Goal: Transaction & Acquisition: Purchase product/service

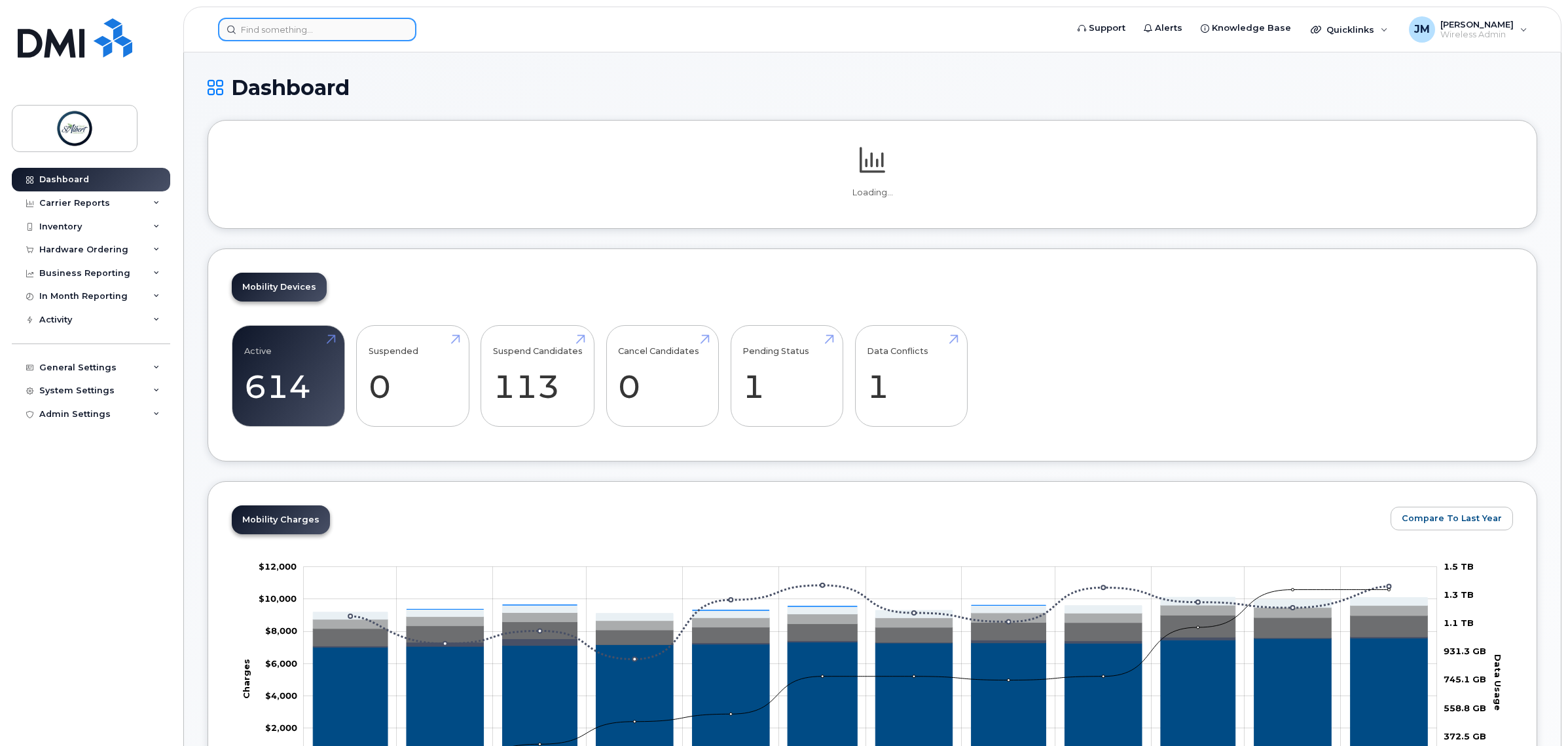
click at [288, 39] on input at bounding box center [317, 30] width 199 height 24
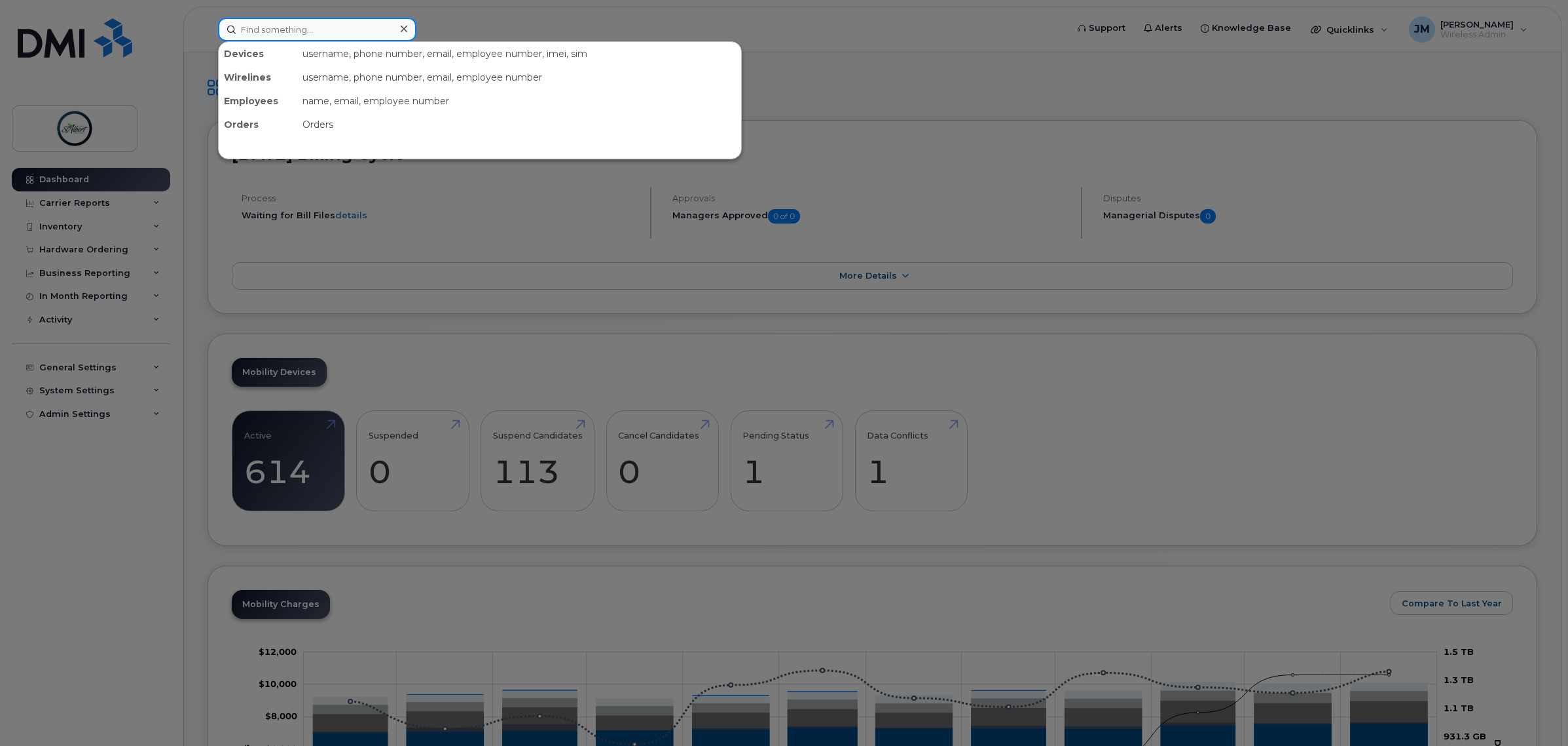
paste input "587 930 7967"
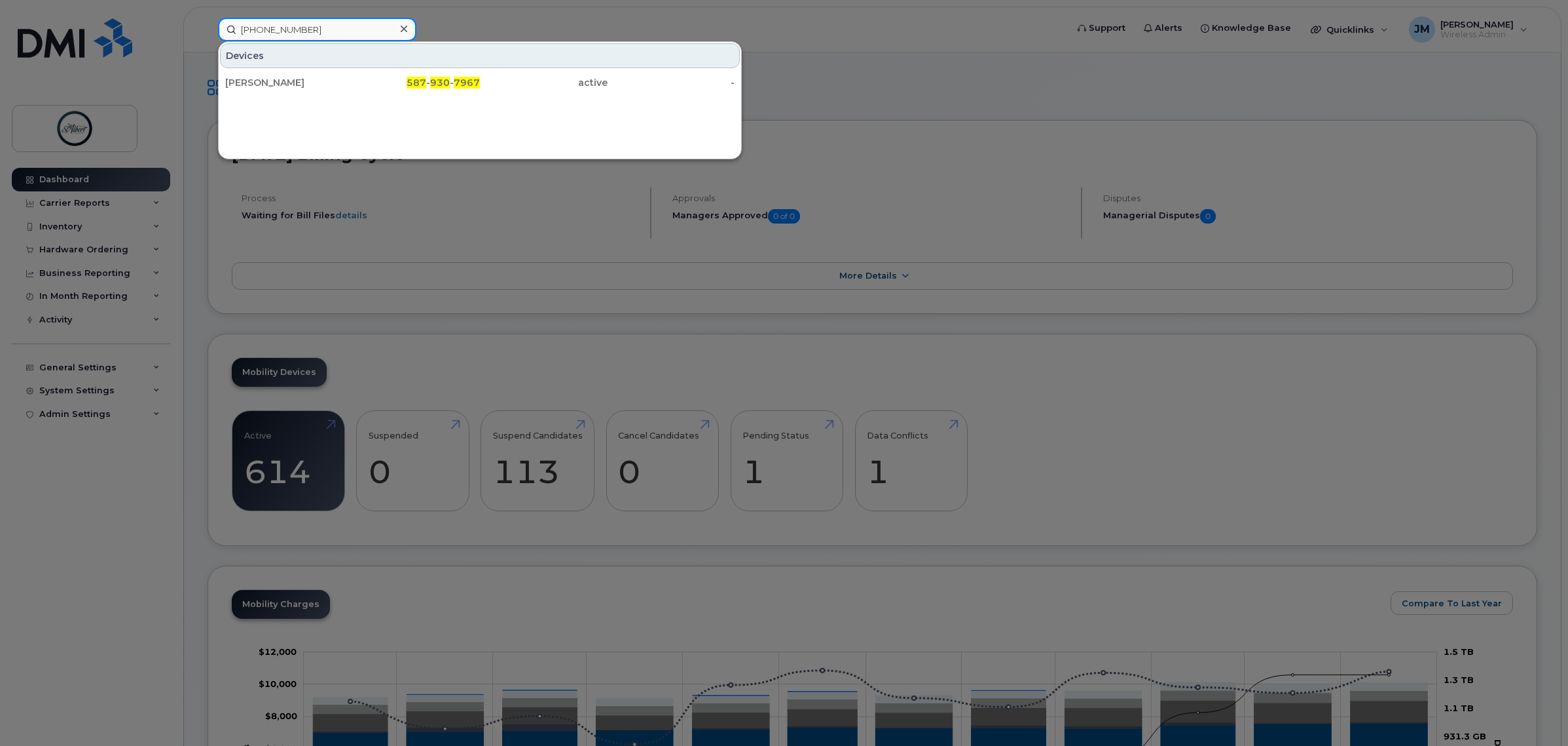
type input "587 930 7967"
click at [331, 85] on div "[PERSON_NAME]" at bounding box center [289, 82] width 128 height 13
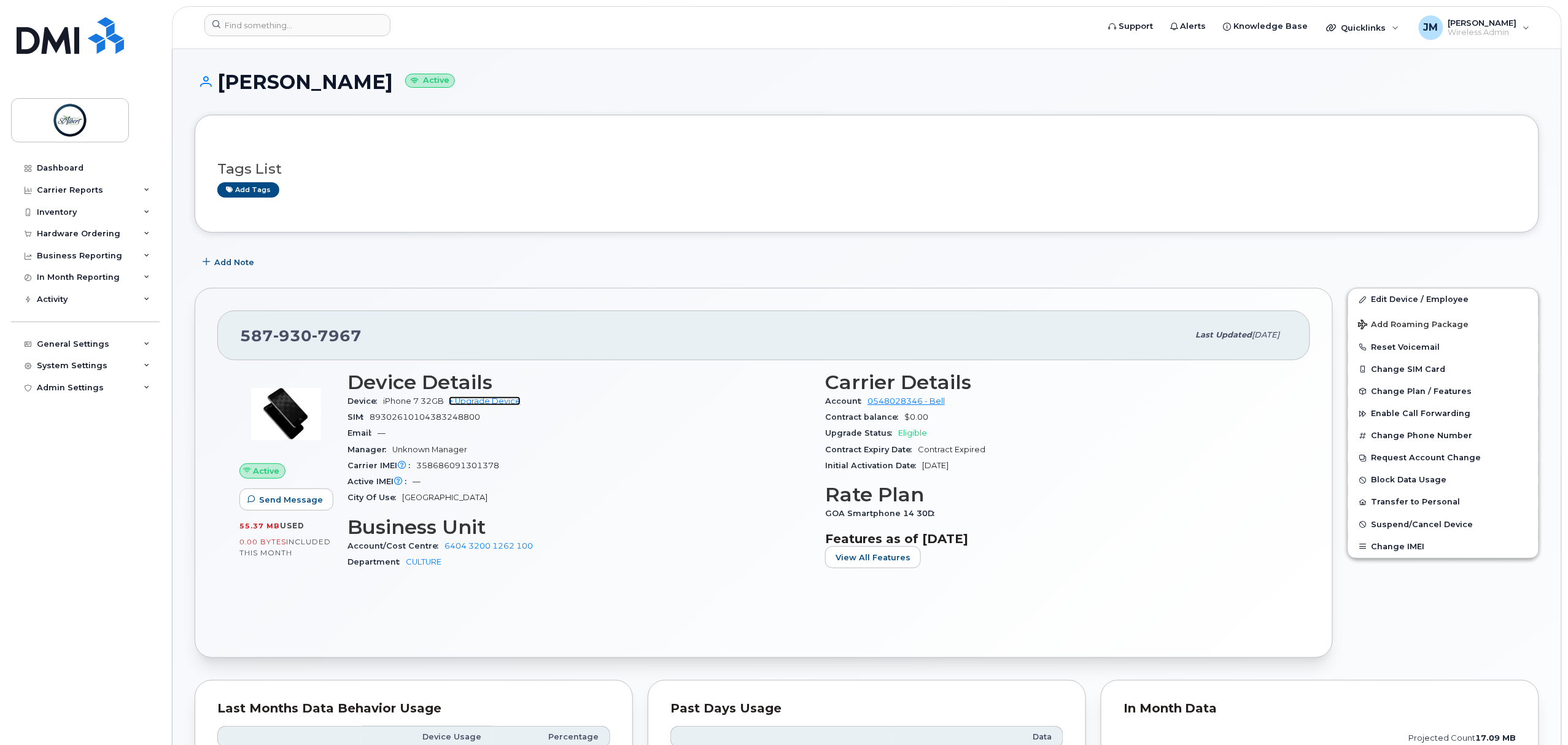
click at [492, 405] on link "+ Upgrade Device" at bounding box center [485, 401] width 72 height 10
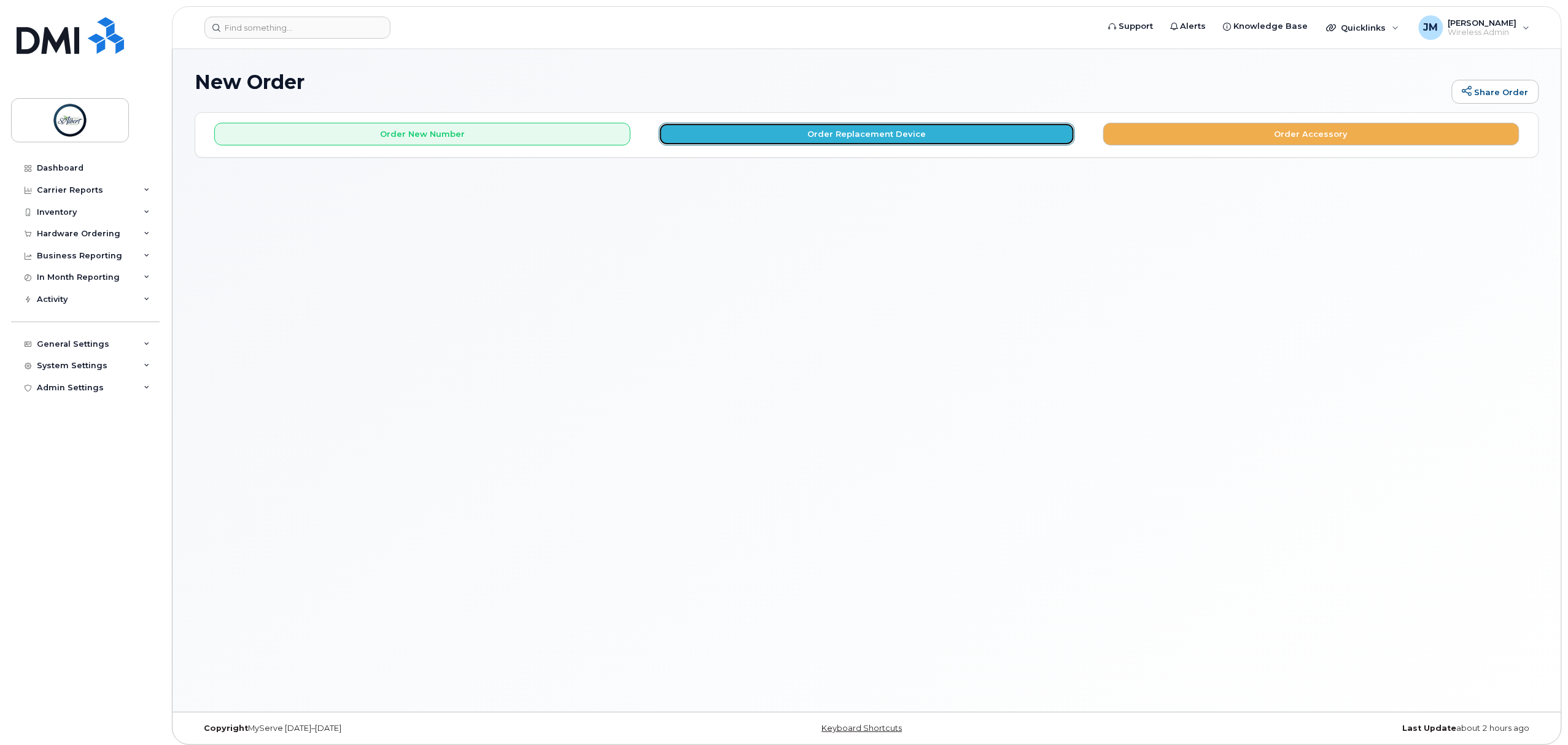
click at [798, 132] on button "Order Replacement Device" at bounding box center [867, 134] width 416 height 23
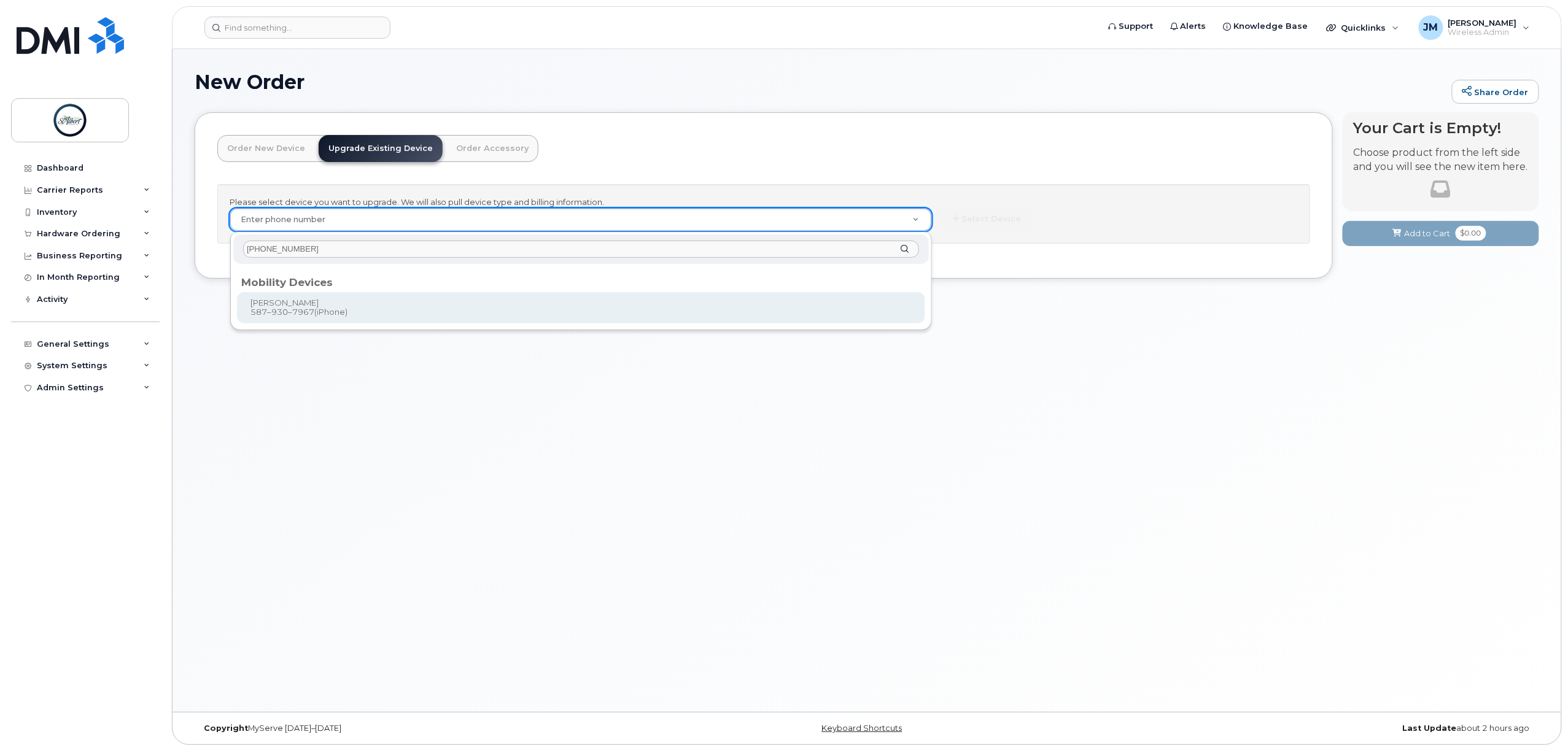
type input "587 930 7967"
type input "907127"
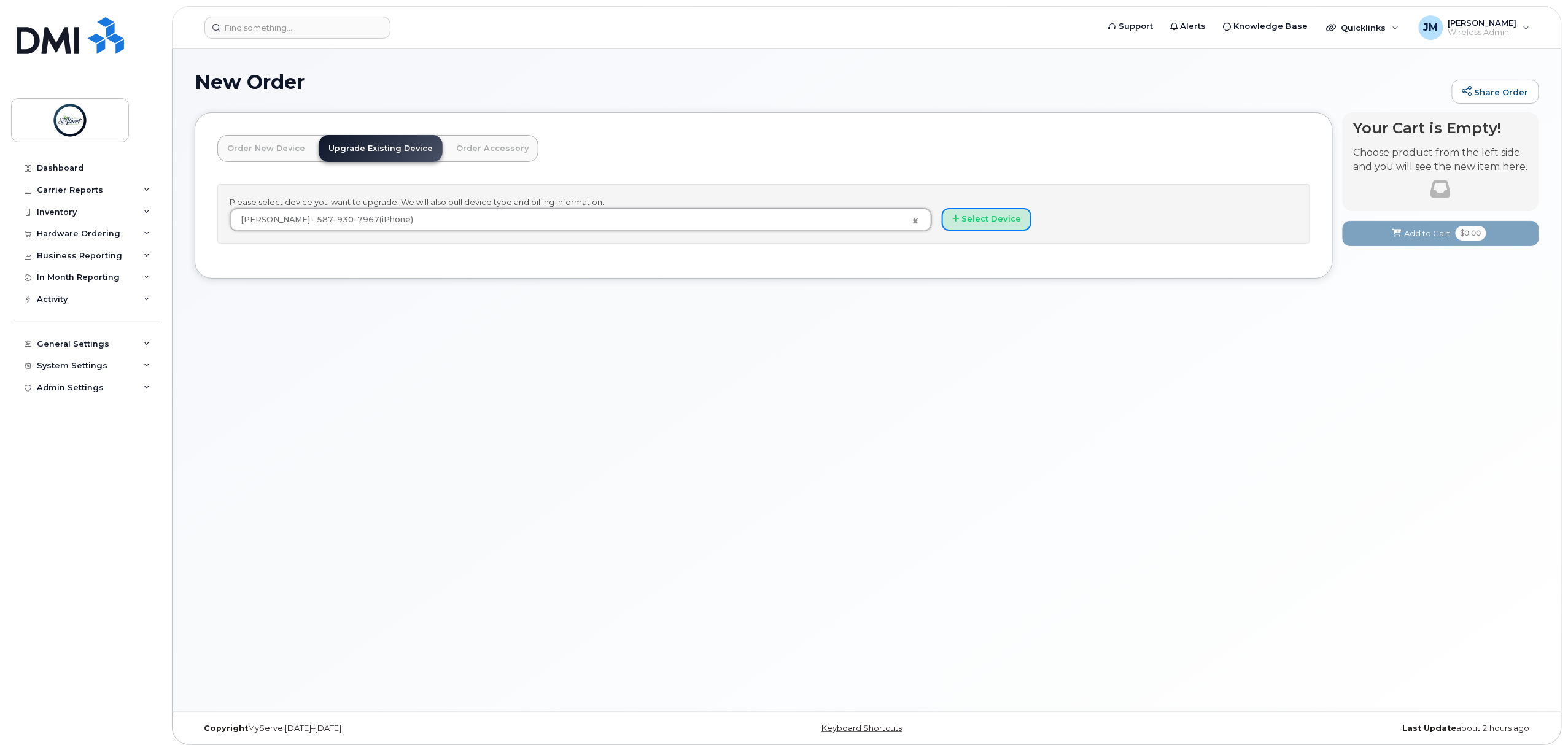
click at [998, 217] on button "Select Device" at bounding box center [987, 219] width 90 height 23
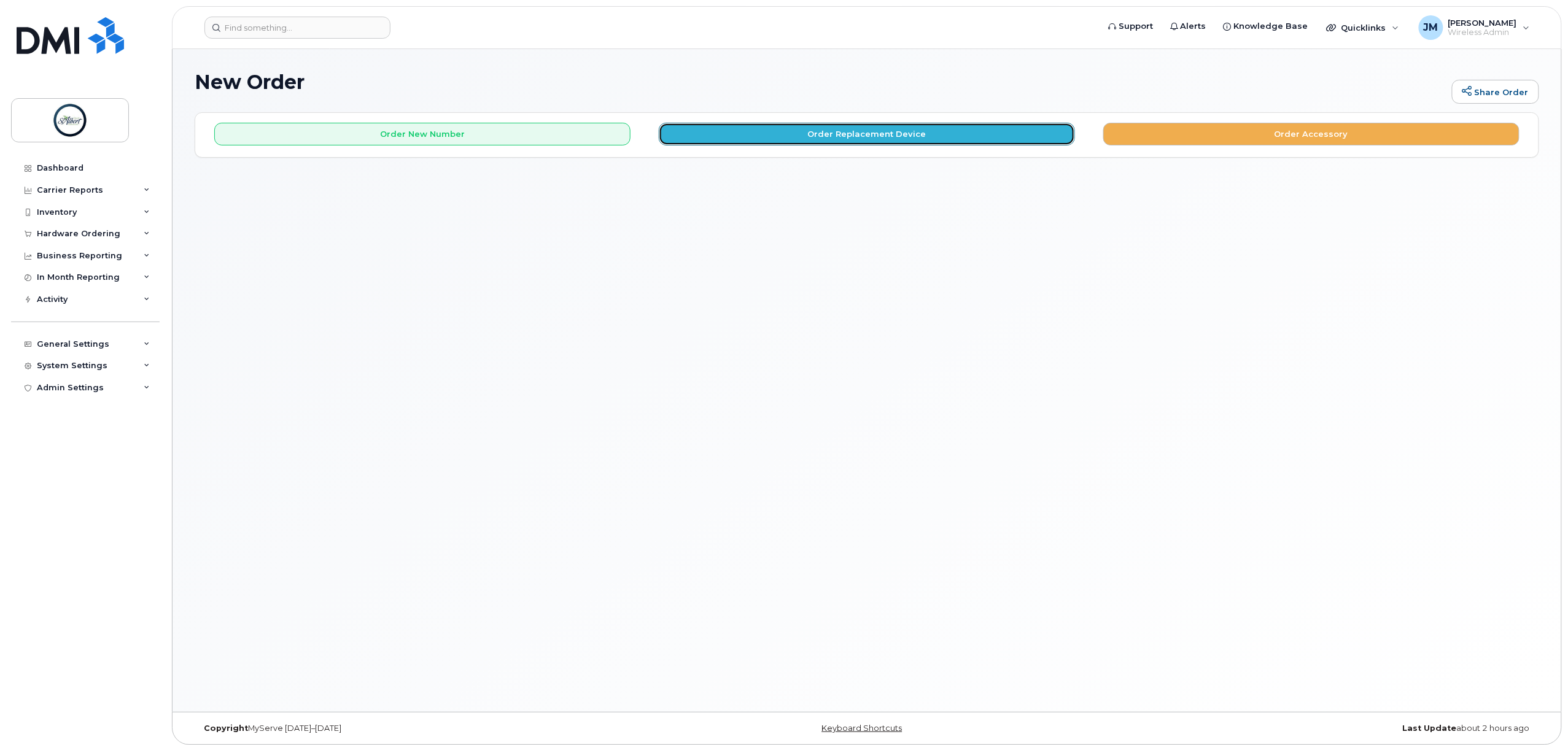
click at [895, 129] on button "Order Replacement Device" at bounding box center [867, 134] width 416 height 23
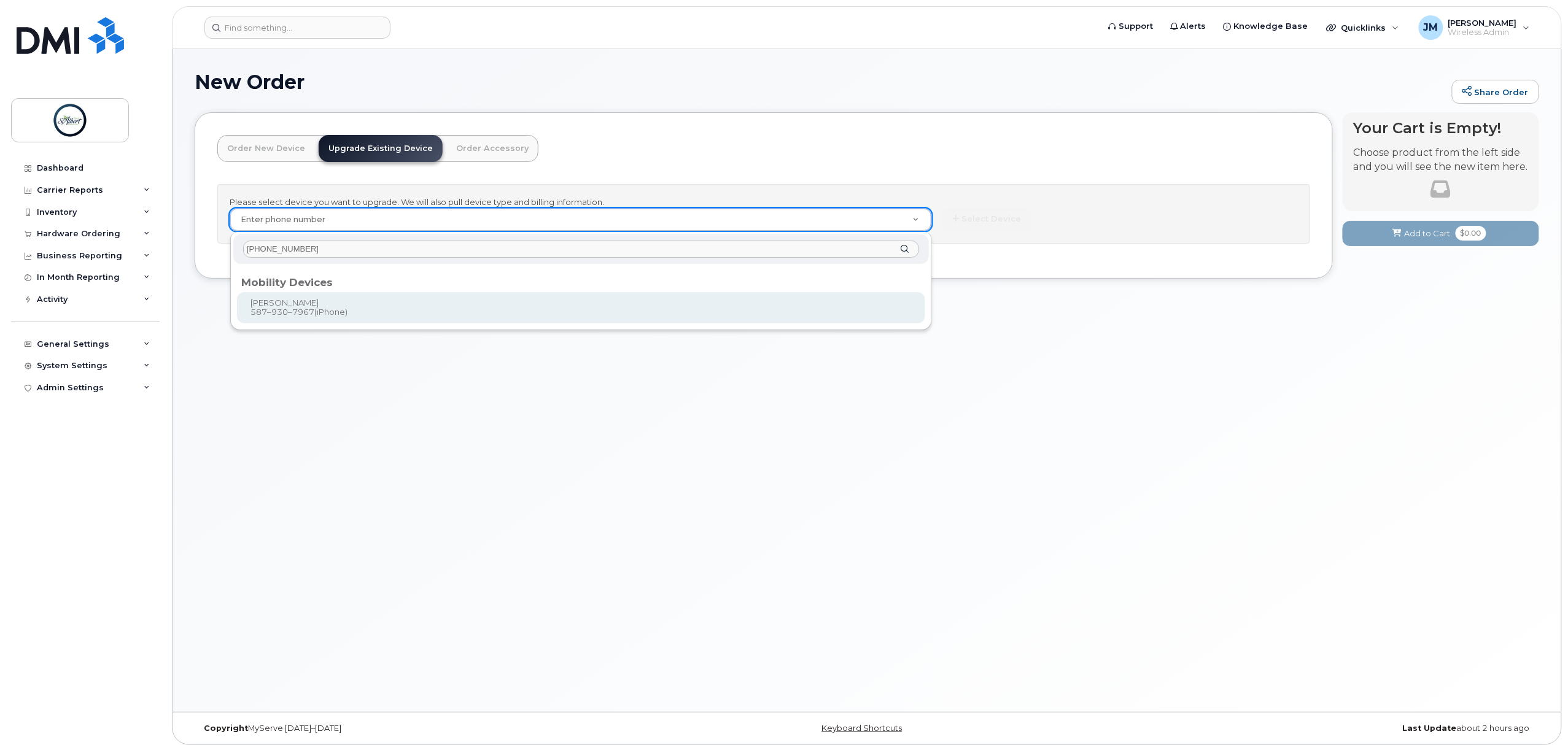
type input "587 930 7967"
type input "907127"
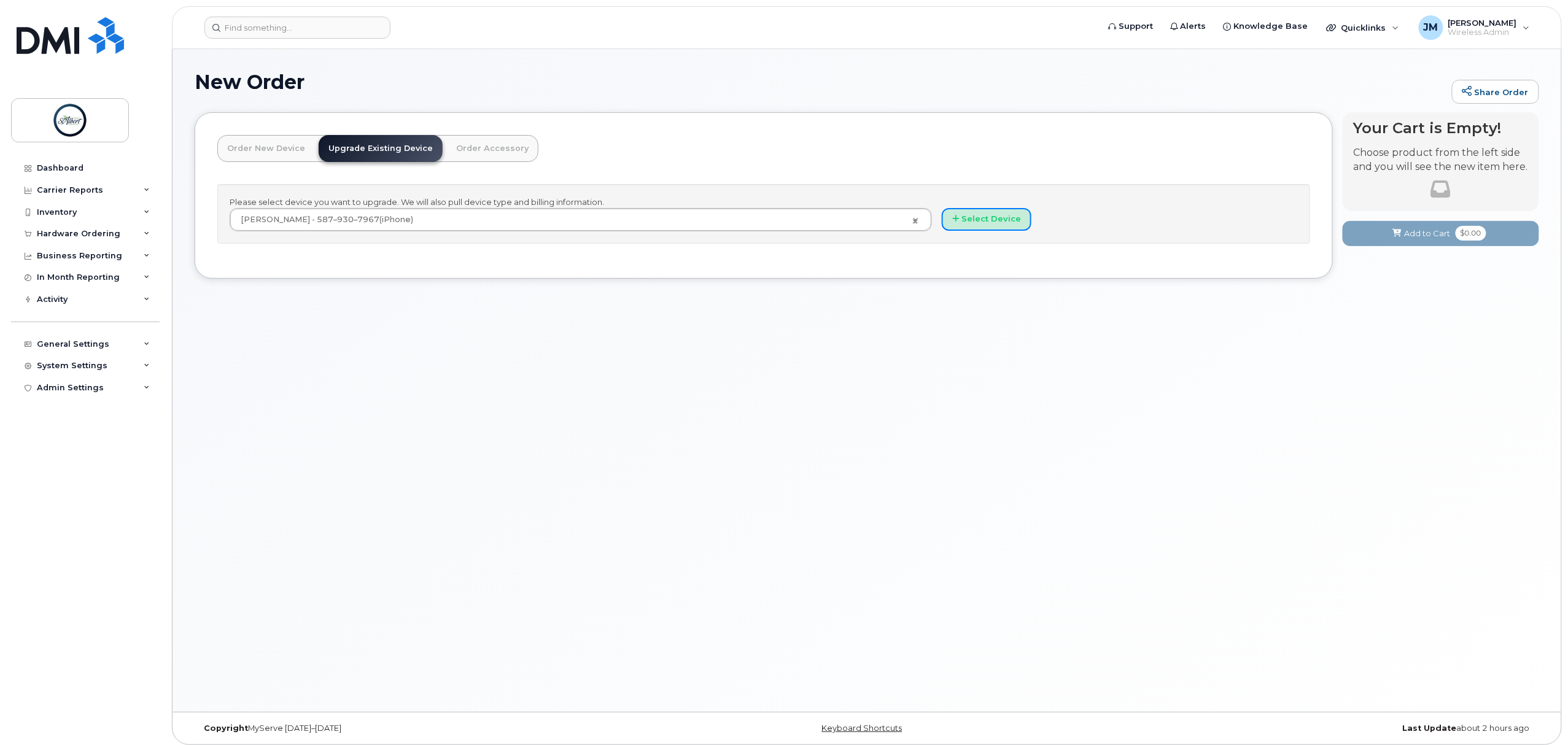
click at [990, 221] on button "Select Device" at bounding box center [987, 219] width 90 height 23
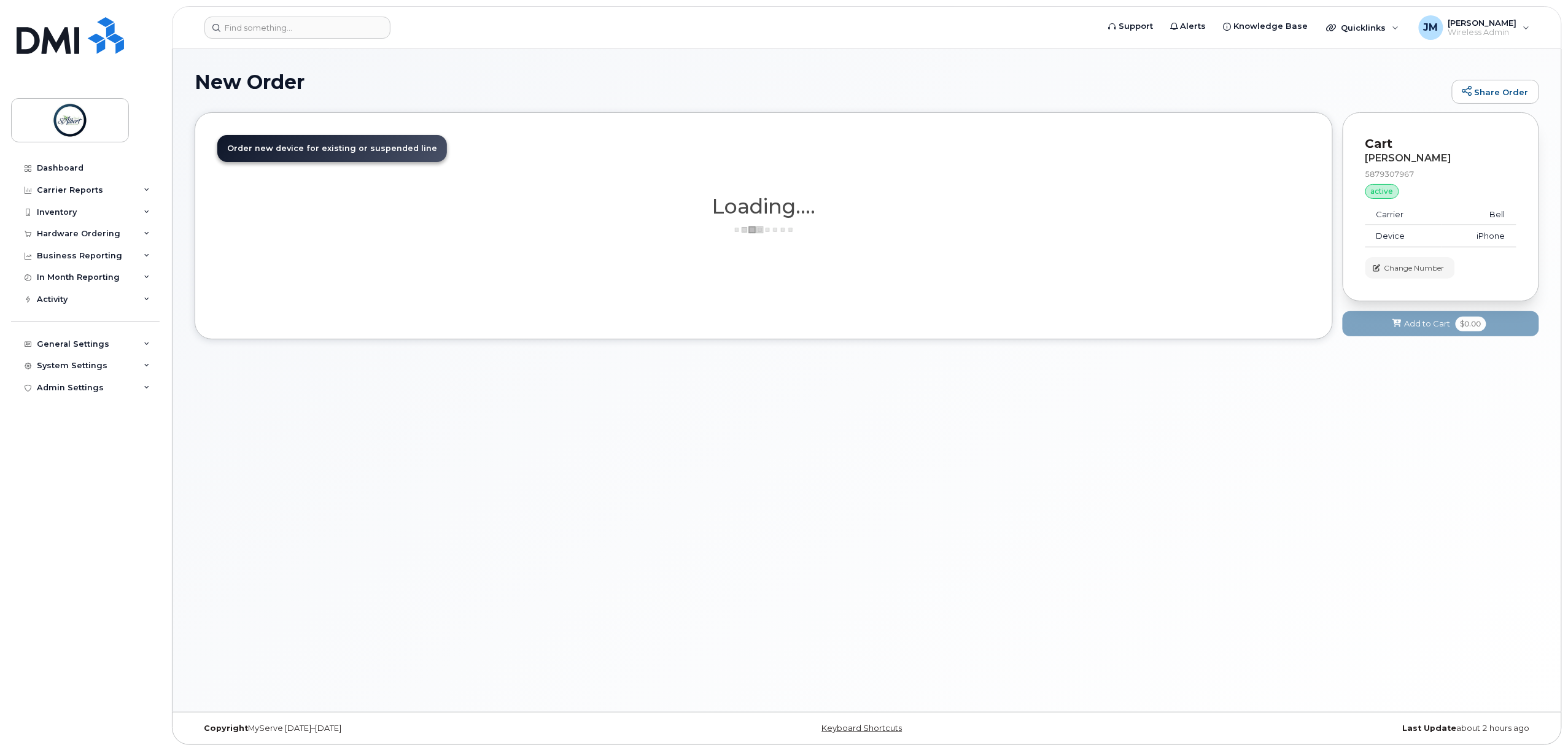
click at [65, 218] on div "Inventory" at bounding box center [85, 213] width 149 height 22
click at [82, 349] on div "Hardware Ordering" at bounding box center [78, 351] width 83 height 10
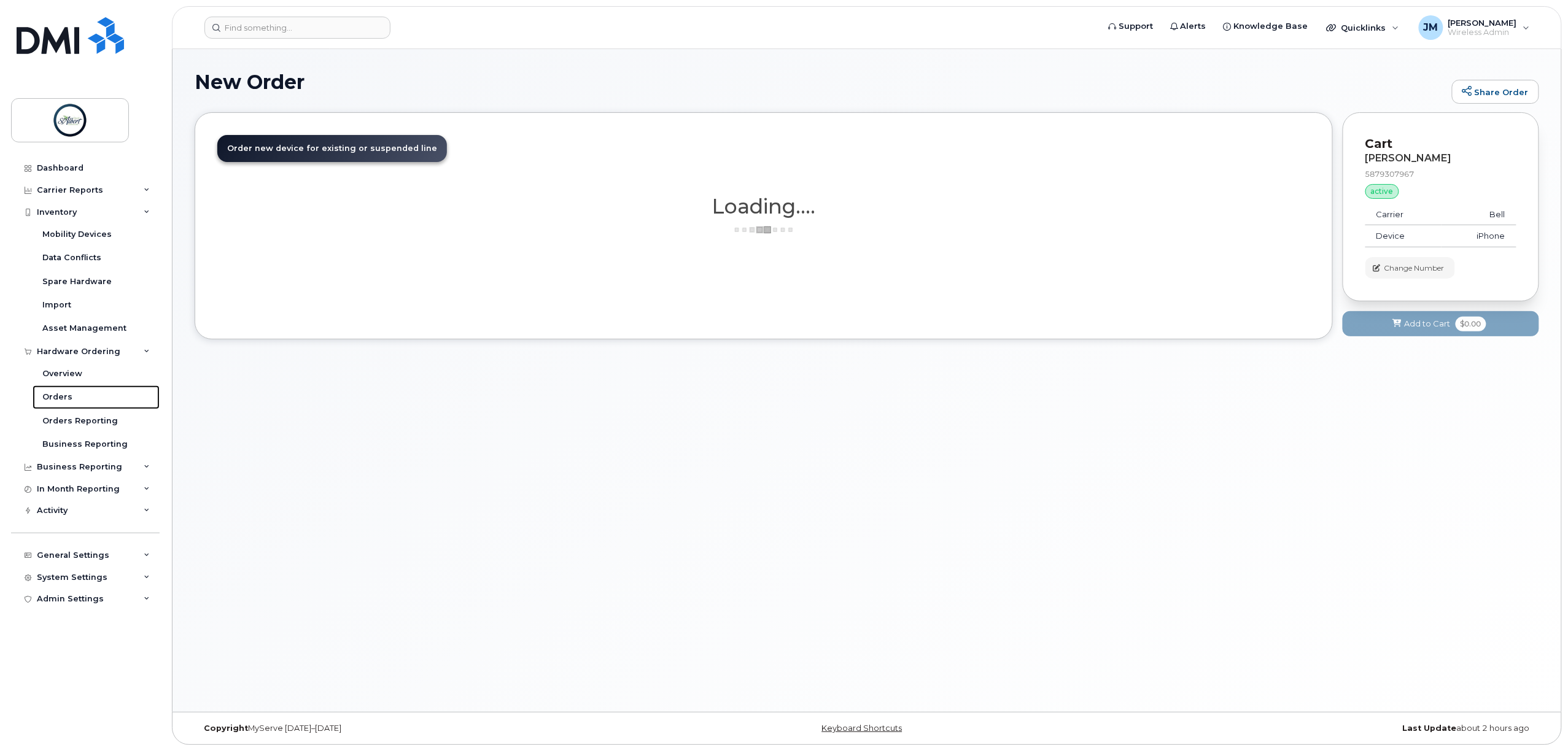
click at [99, 387] on link "Orders" at bounding box center [96, 397] width 127 height 24
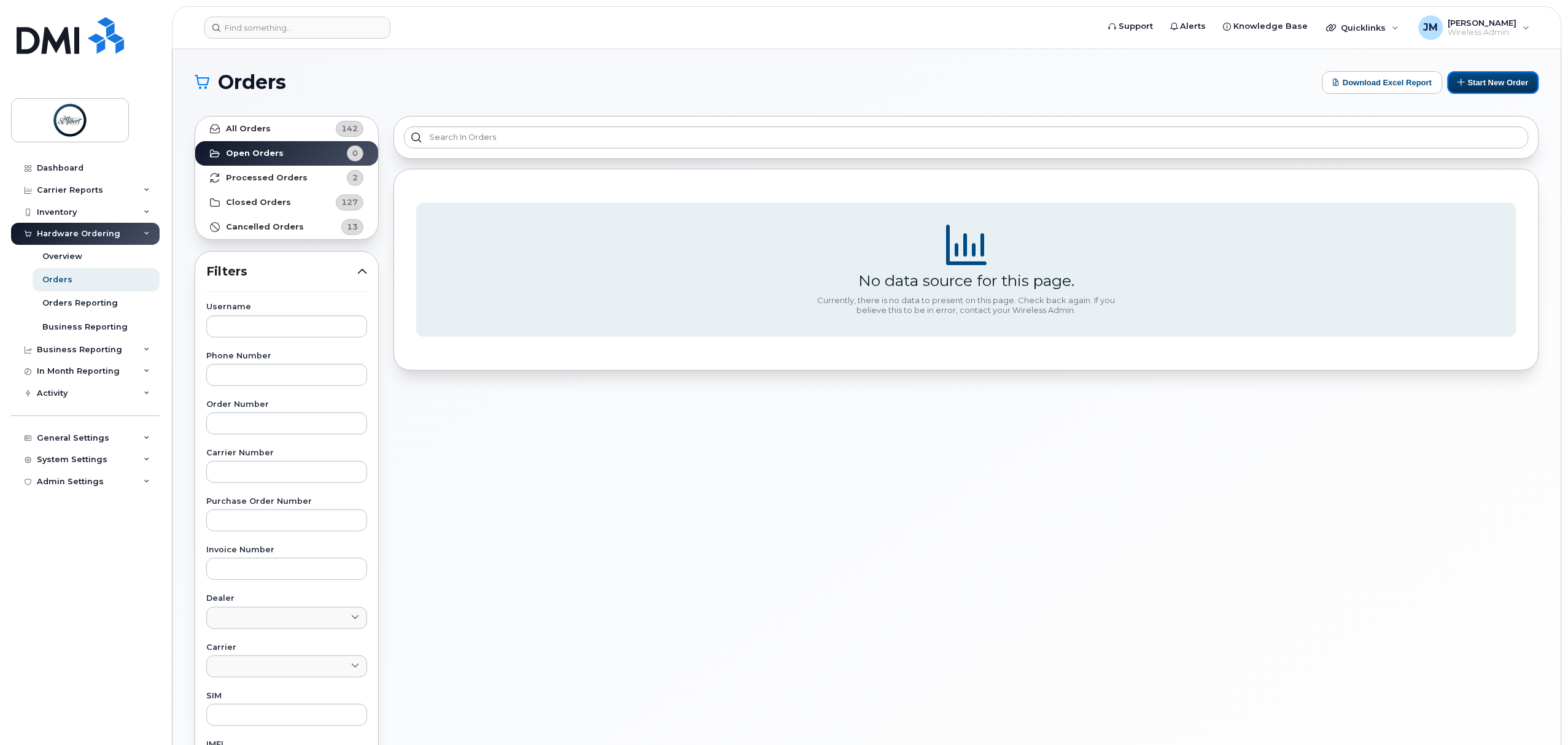
click at [1484, 75] on button "Start New Order" at bounding box center [1493, 82] width 91 height 23
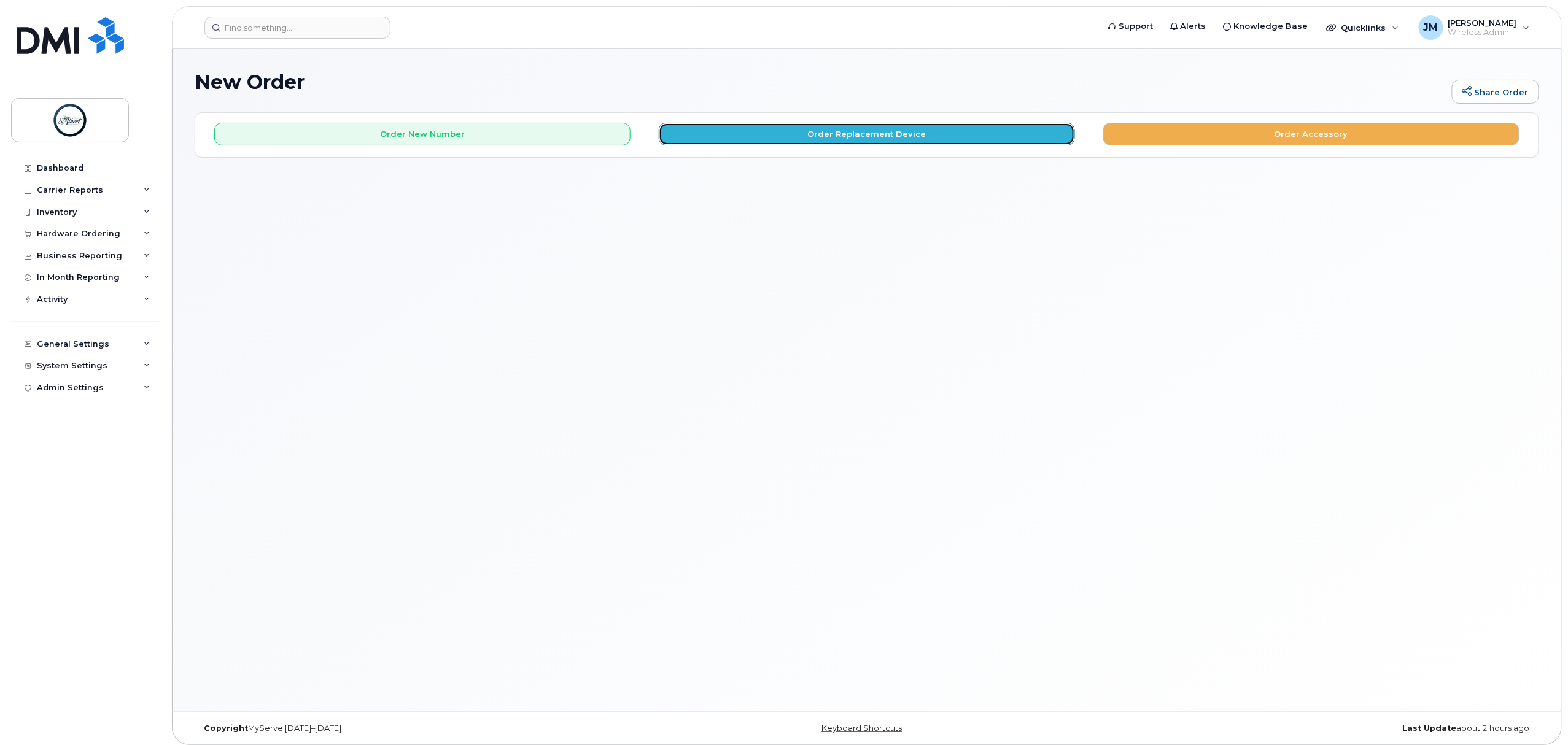
click at [855, 132] on button "Order Replacement Device" at bounding box center [867, 134] width 416 height 23
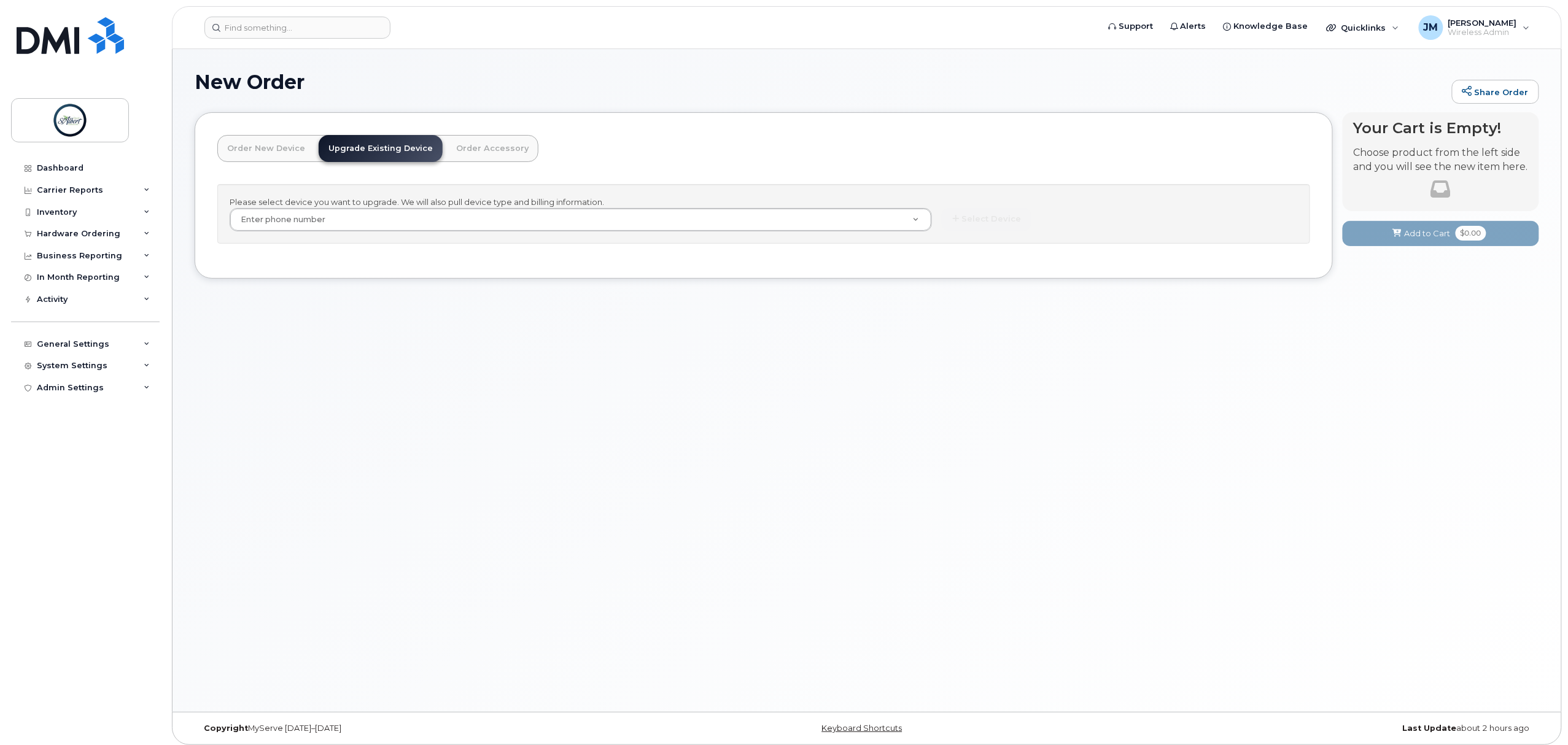
click at [358, 209] on div "Enter phone number" at bounding box center [581, 220] width 703 height 24
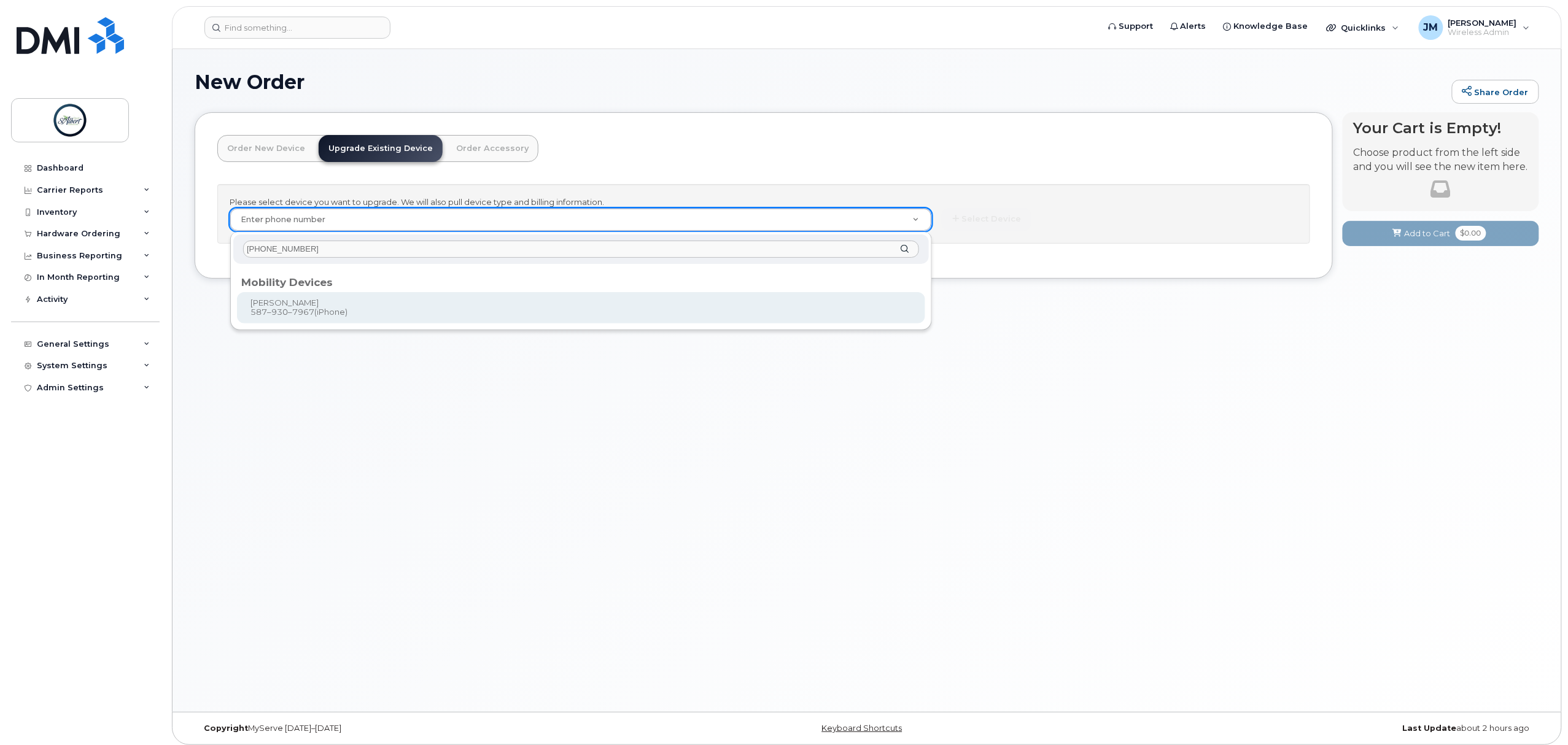
type input "587 9307967"
type input "907127"
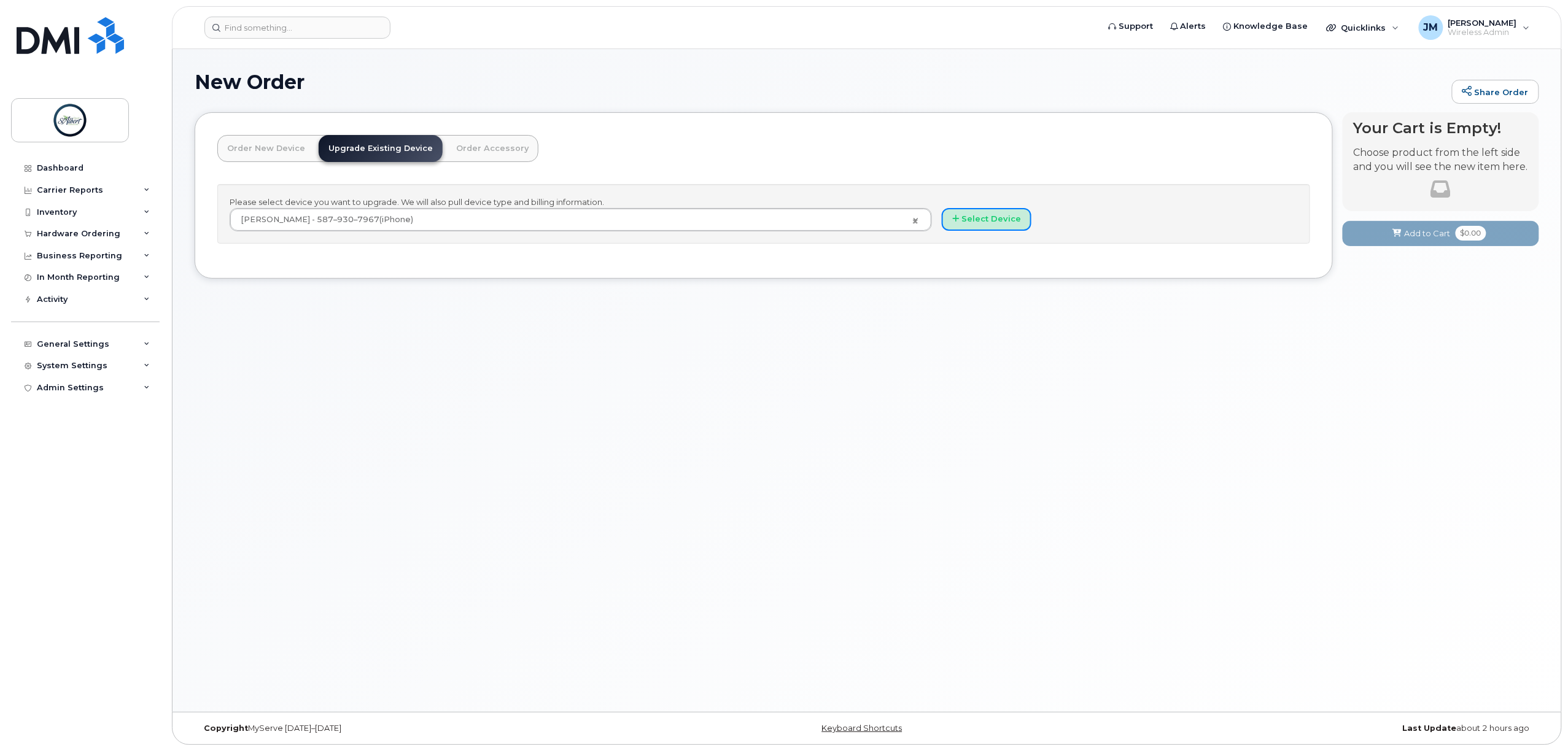
click at [985, 210] on button "Select Device" at bounding box center [987, 219] width 90 height 23
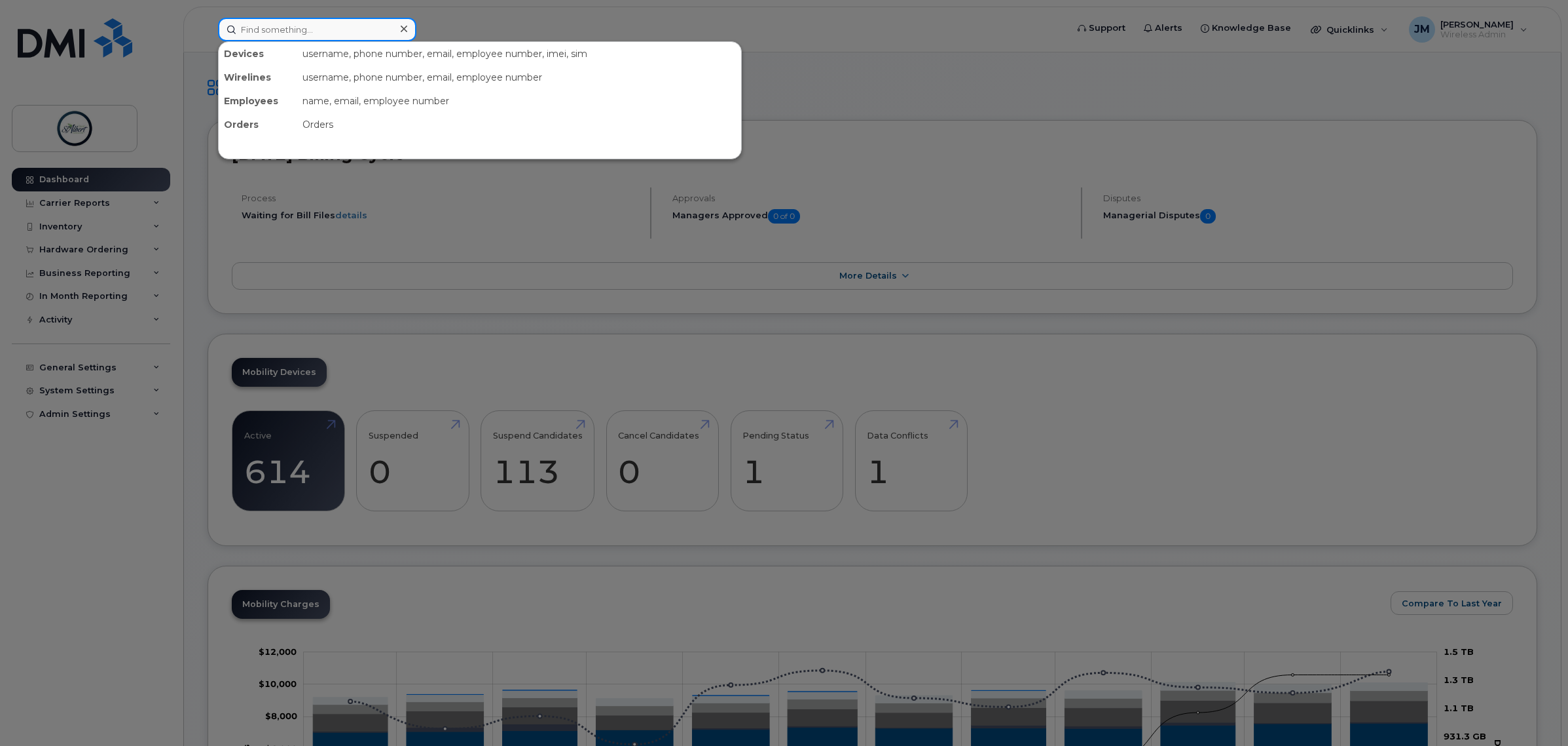
click at [336, 34] on input at bounding box center [317, 30] width 199 height 24
paste input "[PHONE_NUMBER]"
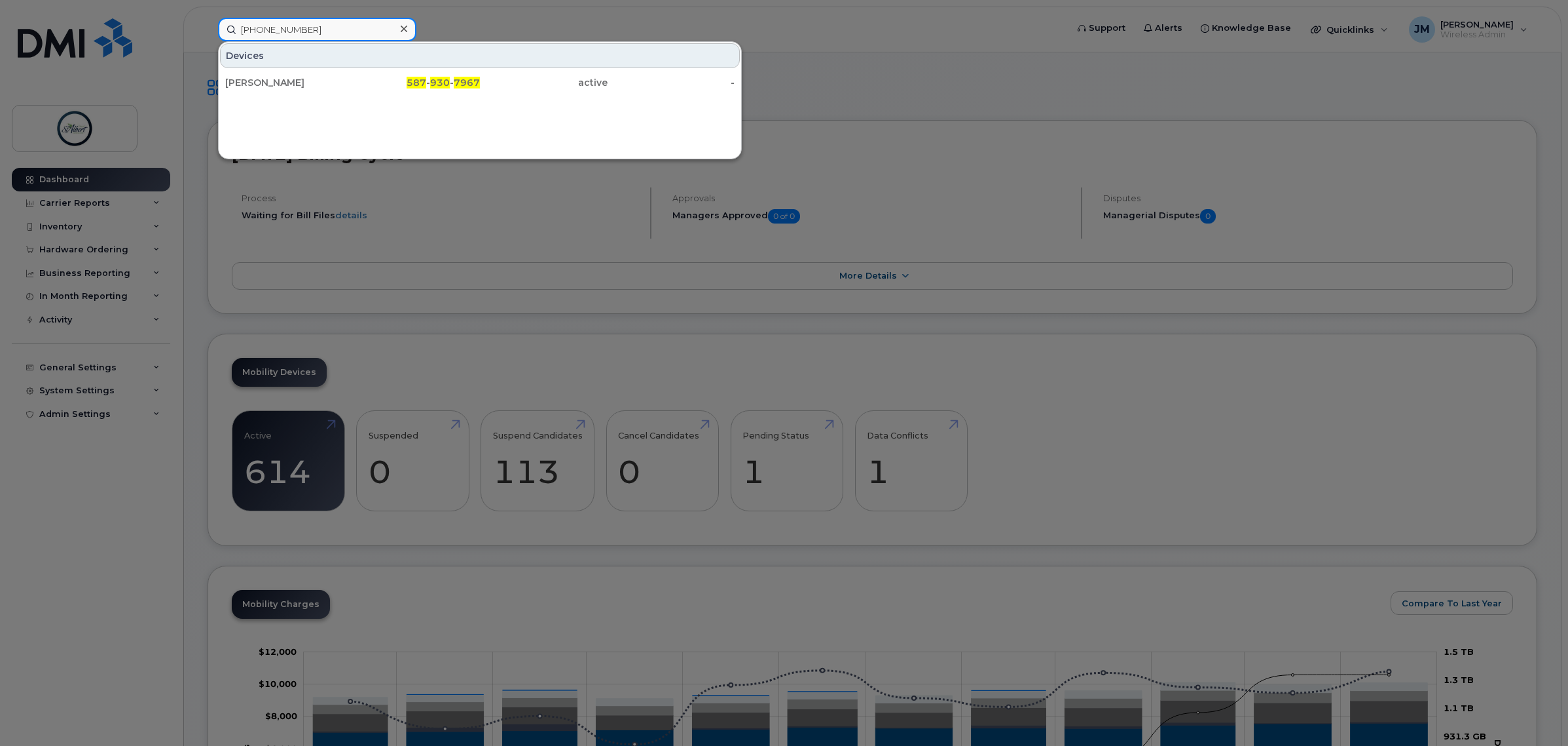
type input "587 930 7967"
click at [353, 73] on div "[PERSON_NAME]" at bounding box center [417, 82] width 128 height 24
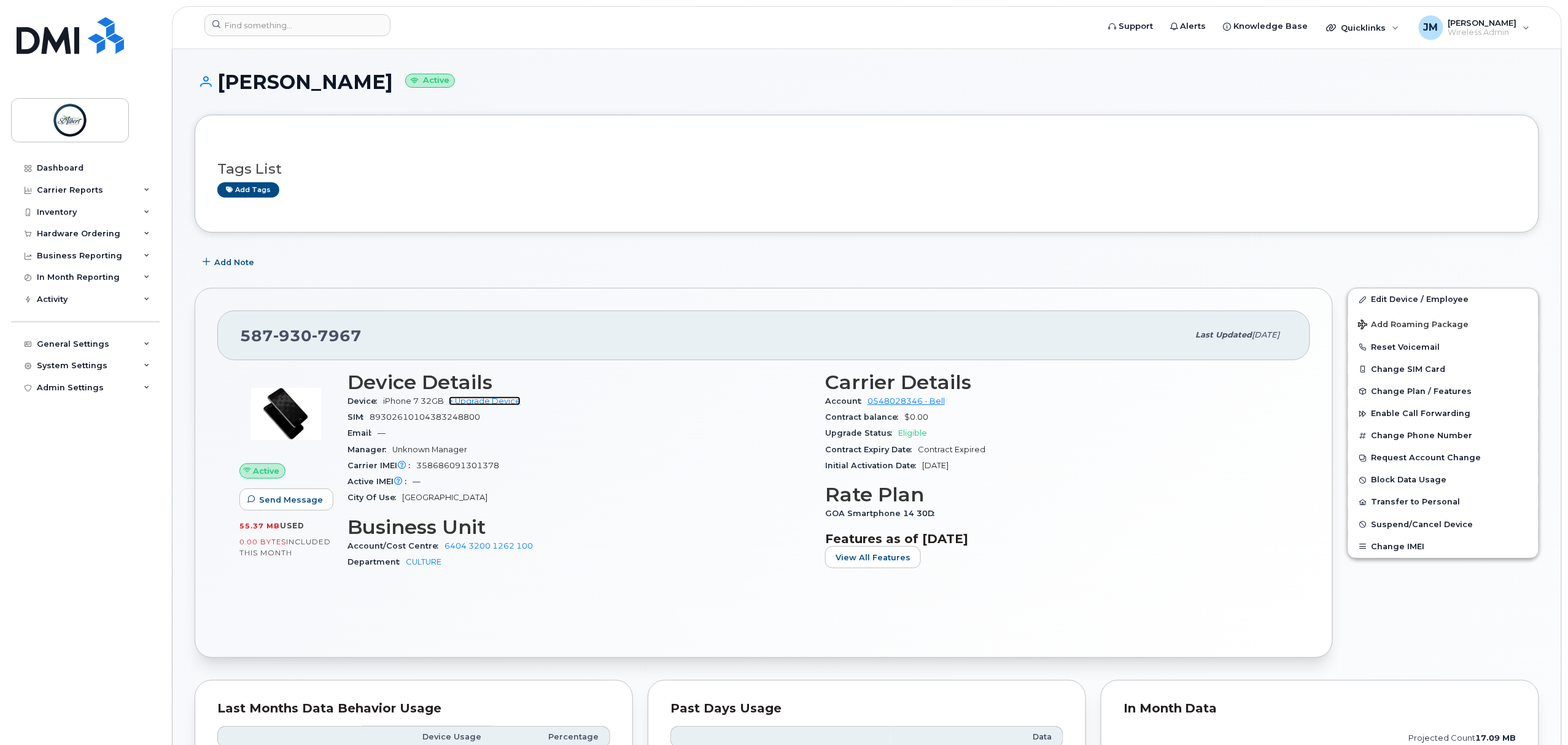
click at [494, 403] on link "+ Upgrade Device" at bounding box center [485, 401] width 72 height 10
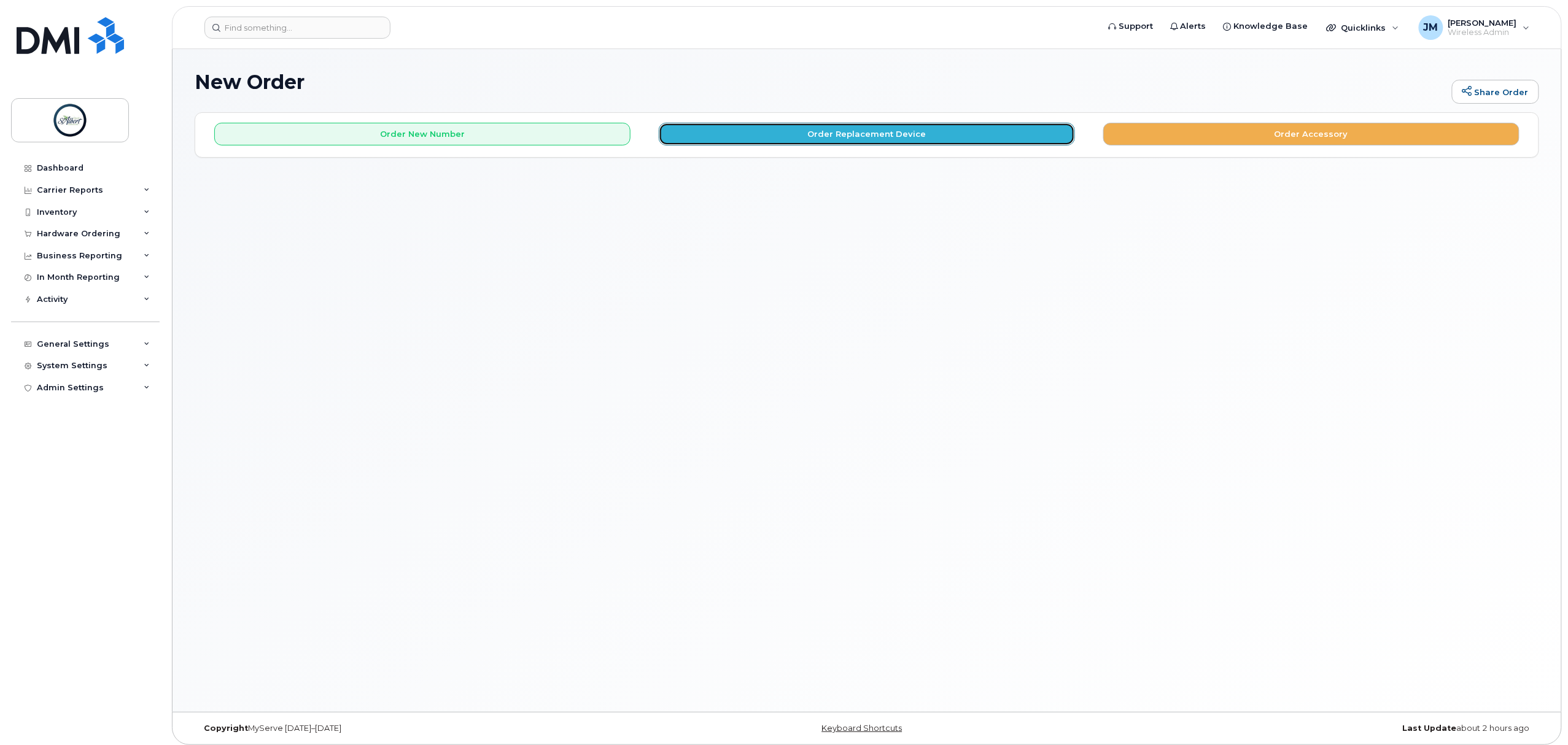
click at [840, 143] on button "Order Replacement Device" at bounding box center [867, 134] width 416 height 23
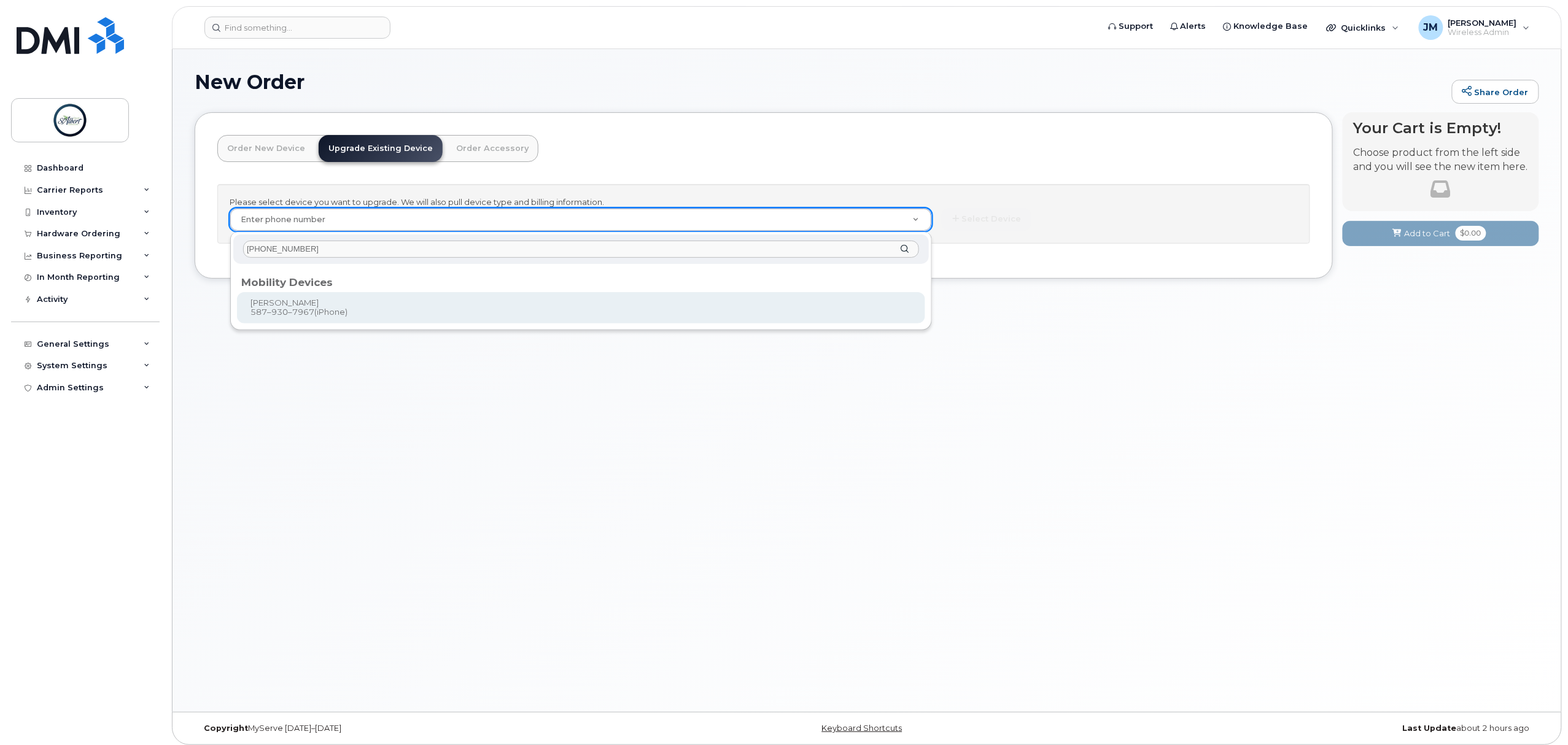
type input "[PHONE_NUMBER]"
type input "907127"
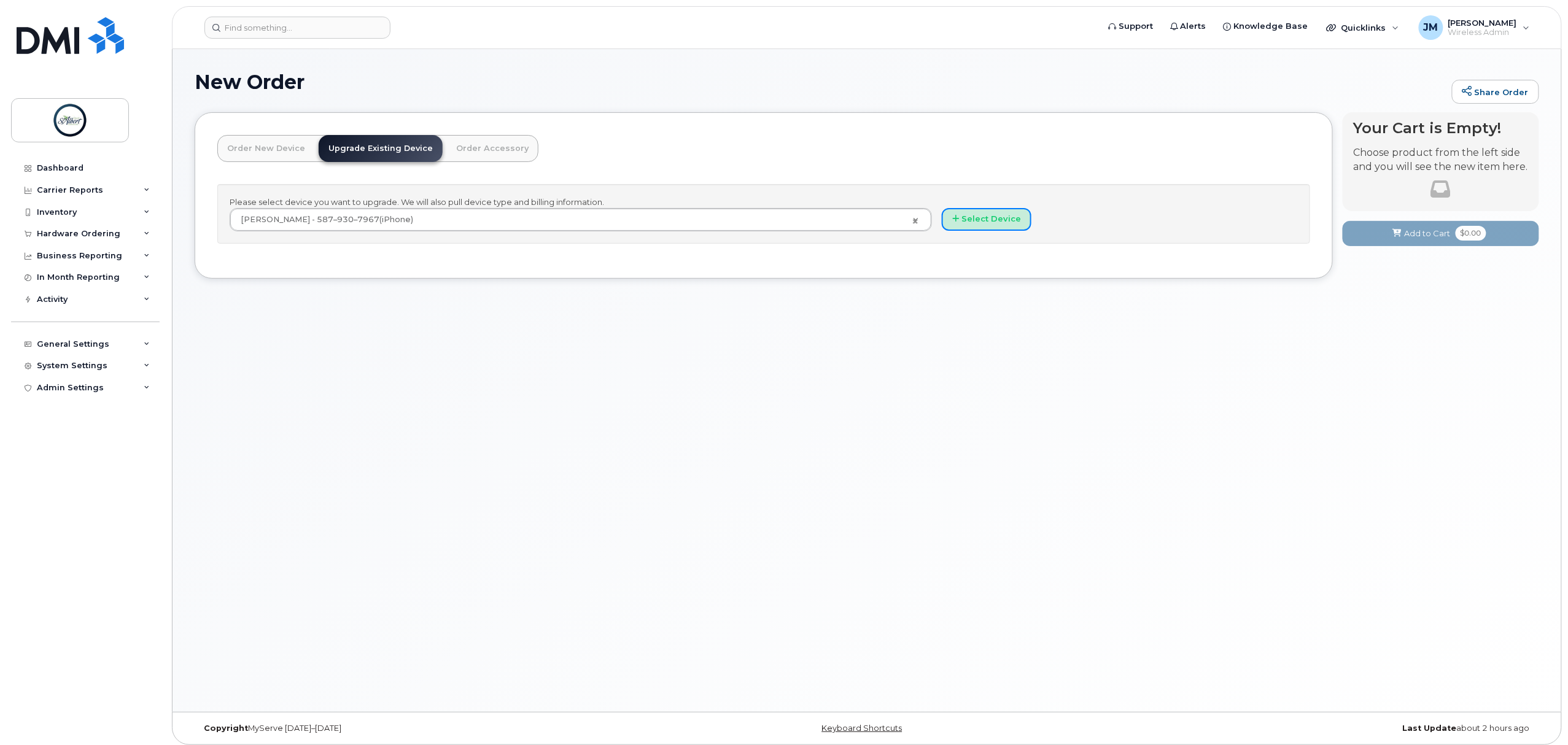
click at [987, 221] on button "Select Device" at bounding box center [987, 219] width 90 height 23
